Goal: Transaction & Acquisition: Purchase product/service

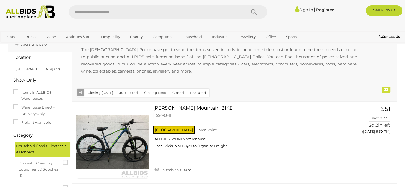
scroll to position [44, 0]
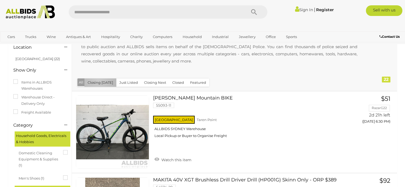
click at [98, 81] on button "Closing [DATE]" at bounding box center [100, 82] width 32 height 8
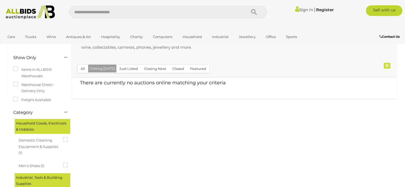
scroll to position [44, 0]
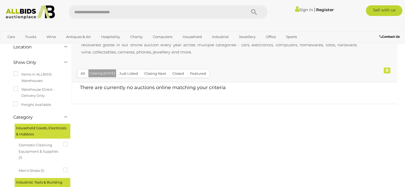
click at [81, 76] on button "All" at bounding box center [82, 73] width 11 height 8
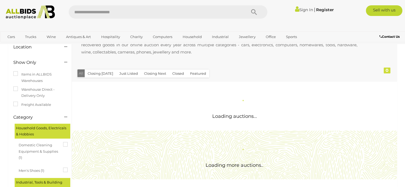
scroll to position [0, 0]
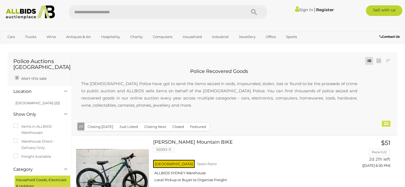
drag, startPoint x: 49, startPoint y: 124, endPoint x: 83, endPoint y: 18, distance: 111.4
click at [64, 93] on div at bounding box center [65, 92] width 10 height 6
click at [64, 91] on icon at bounding box center [65, 91] width 3 height 5
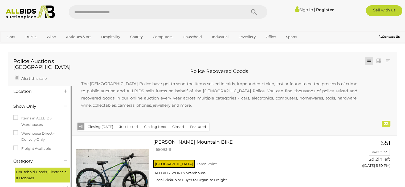
click at [64, 91] on icon at bounding box center [65, 91] width 3 height 5
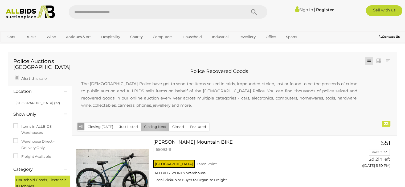
click at [152, 126] on button "Closing Next" at bounding box center [155, 127] width 28 height 8
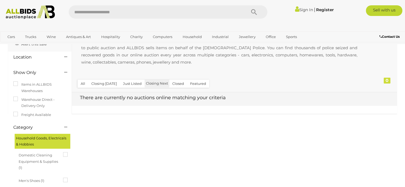
scroll to position [44, 0]
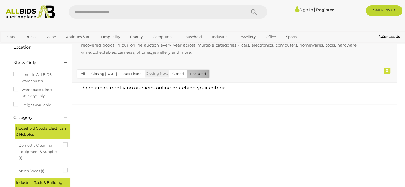
click at [187, 77] on button "Featured" at bounding box center [198, 74] width 22 height 8
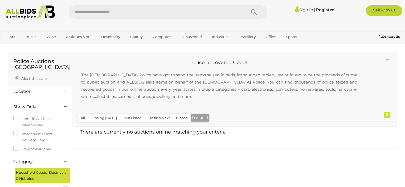
click at [131, 118] on button "Just Listed" at bounding box center [132, 118] width 25 height 8
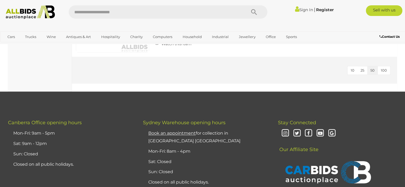
scroll to position [665, 0]
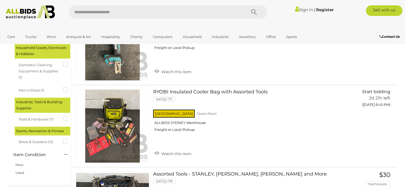
scroll to position [133, 0]
